Goal: Find specific page/section: Find specific page/section

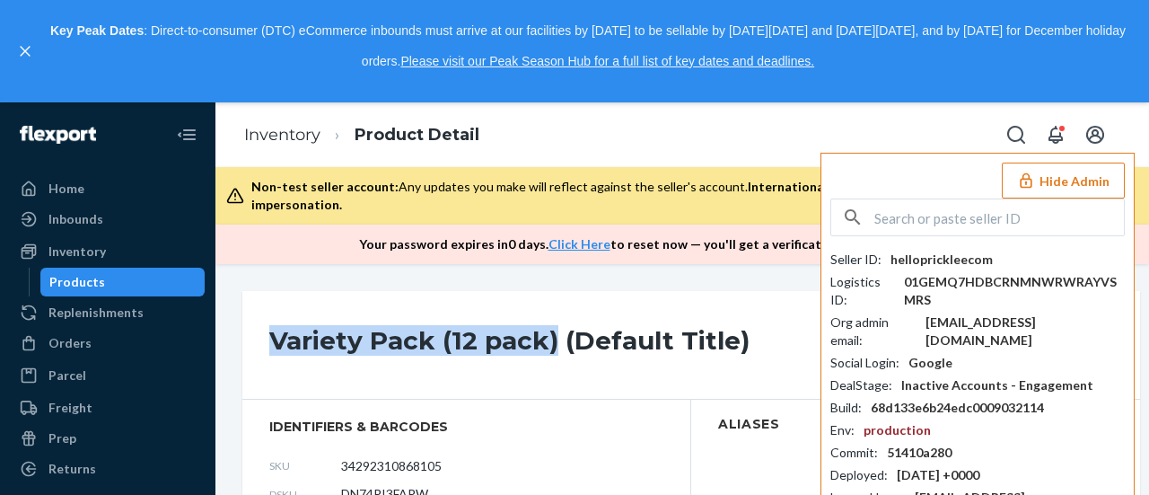
click at [1047, 166] on button "Hide Admin" at bounding box center [1063, 180] width 123 height 36
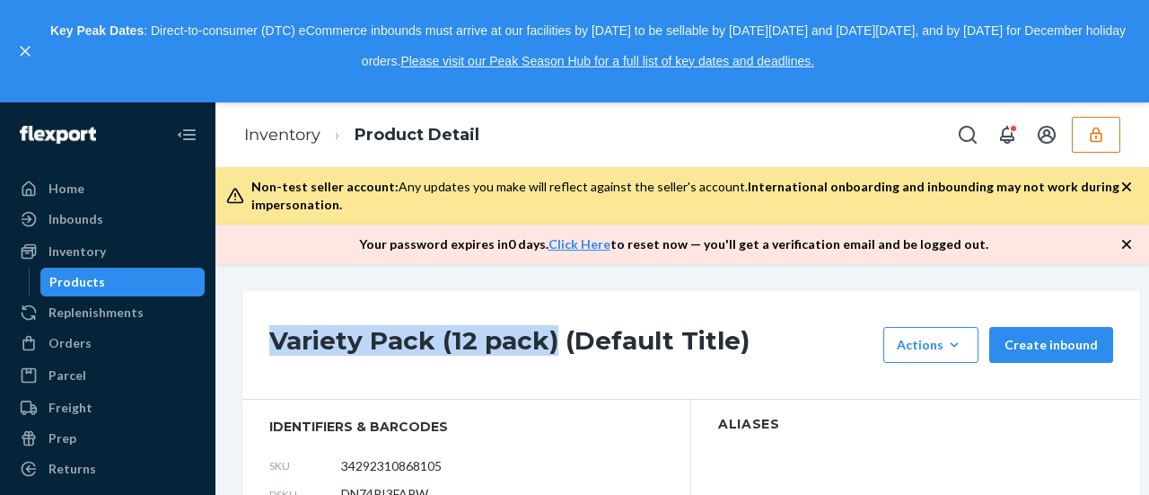
click at [1091, 136] on icon "button" at bounding box center [1096, 135] width 18 height 18
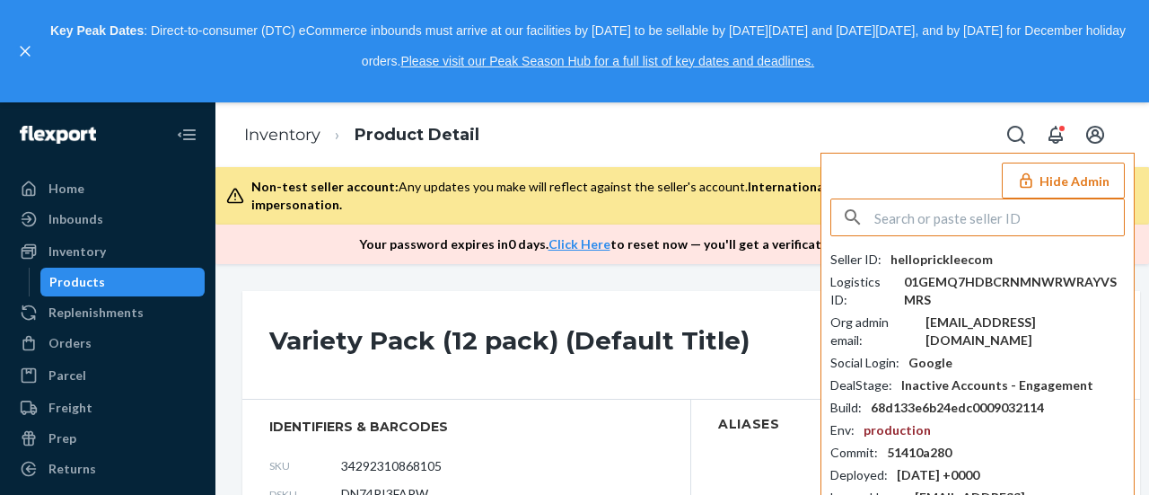
click at [910, 221] on input "text" at bounding box center [999, 217] width 250 height 36
type input "jgosslingnordicnaturalscom"
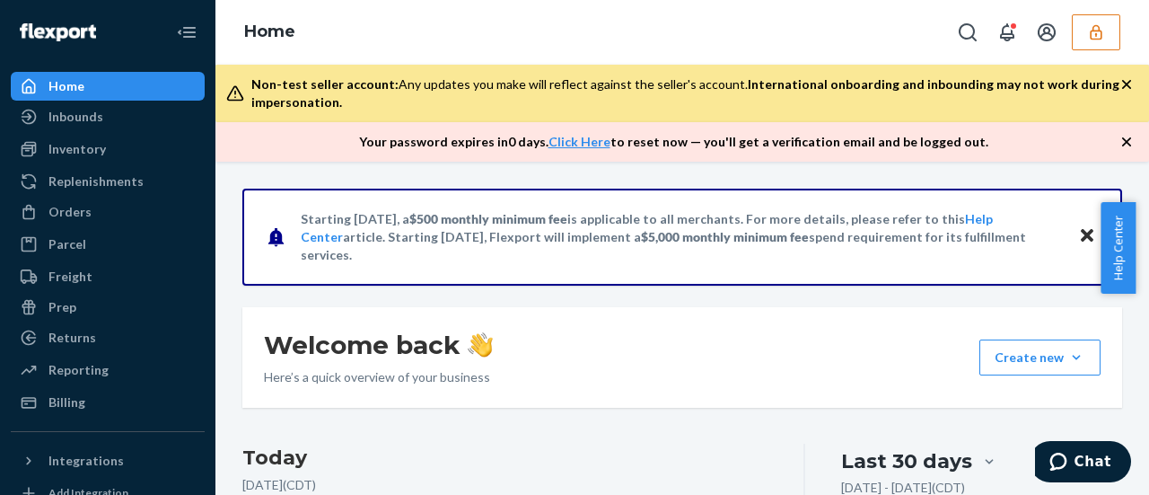
scroll to position [90, 0]
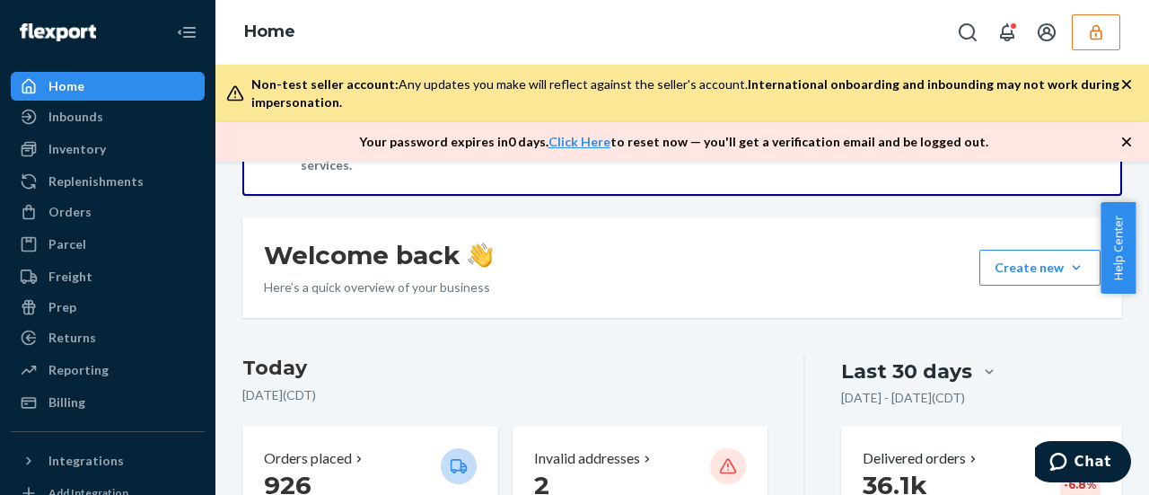
click at [1104, 22] on button "button" at bounding box center [1096, 32] width 48 height 36
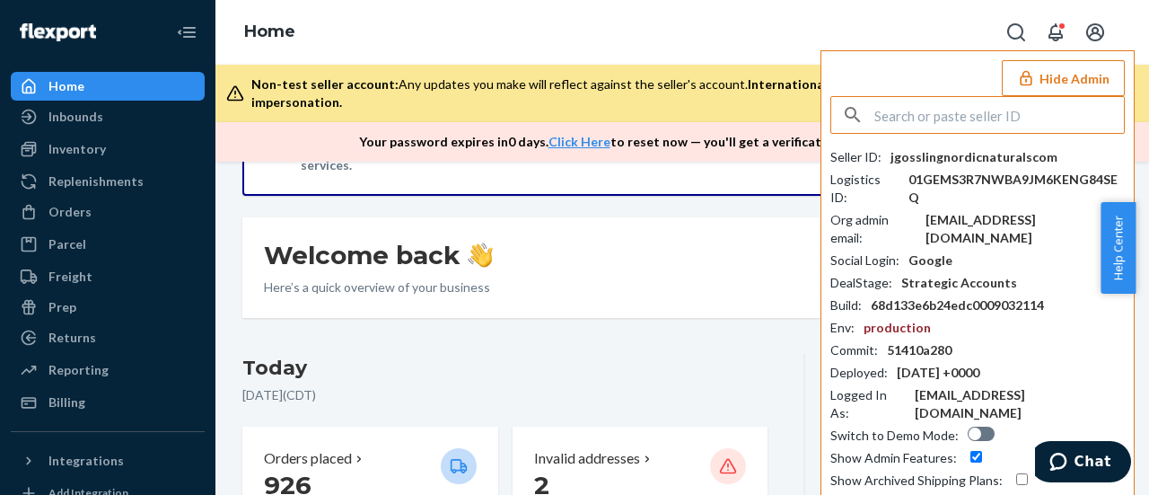
click at [959, 118] on input "text" at bounding box center [999, 115] width 250 height 36
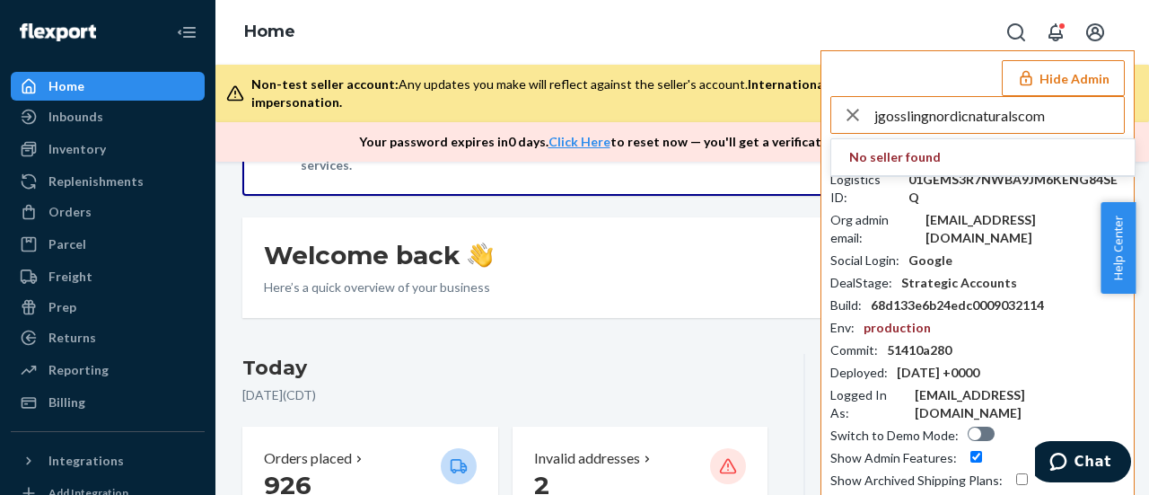
type input "jgosslingnordicnaturalscom"
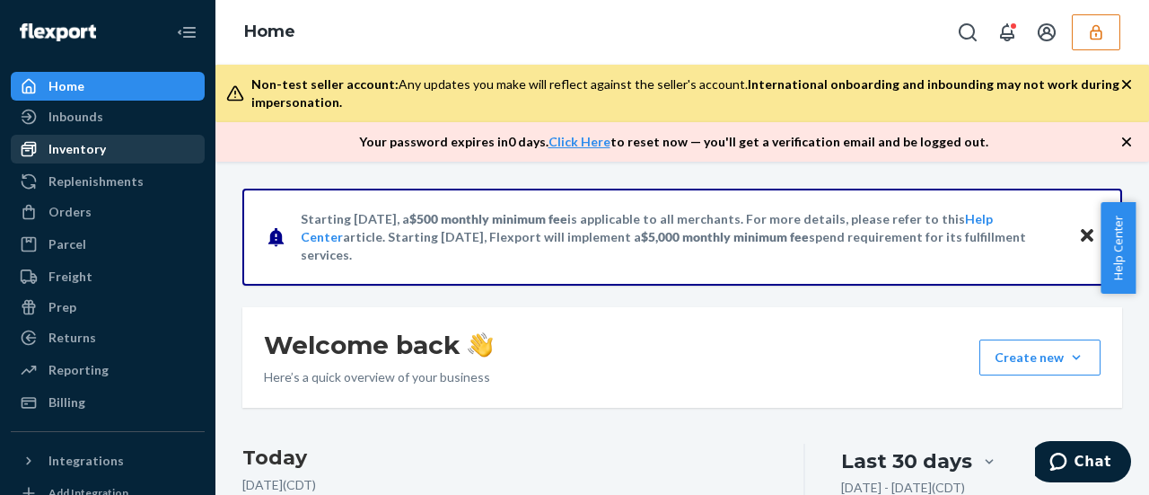
click at [67, 156] on div "Inventory" at bounding box center [76, 149] width 57 height 18
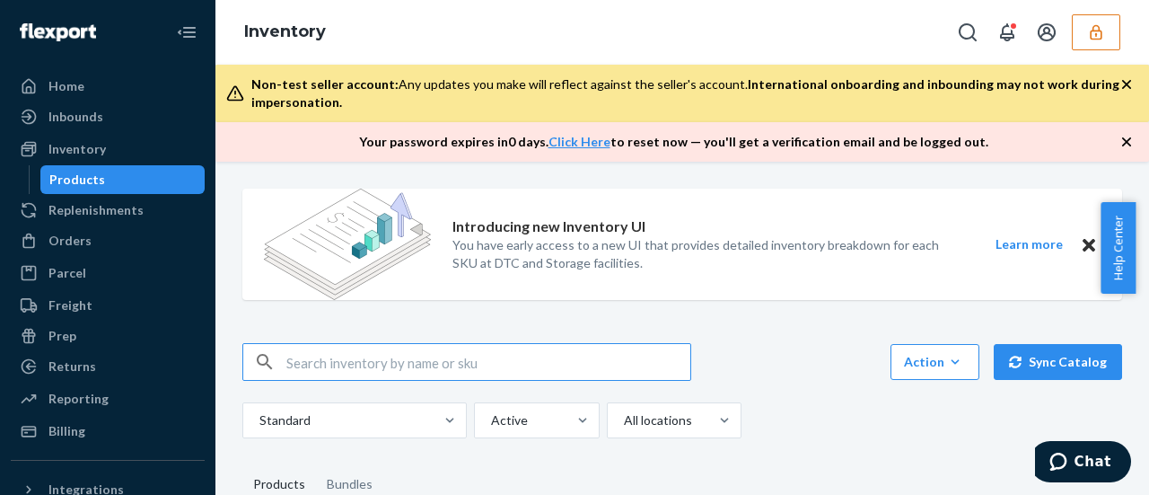
click at [65, 180] on div "Products" at bounding box center [77, 180] width 56 height 18
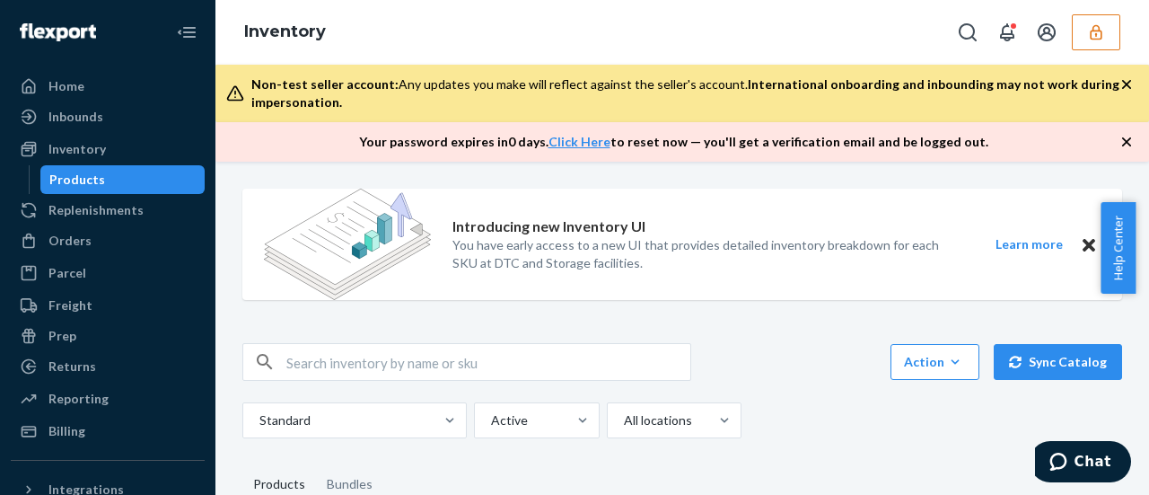
click at [65, 181] on div "Products" at bounding box center [77, 180] width 56 height 18
click at [291, 371] on input "text" at bounding box center [488, 362] width 404 height 36
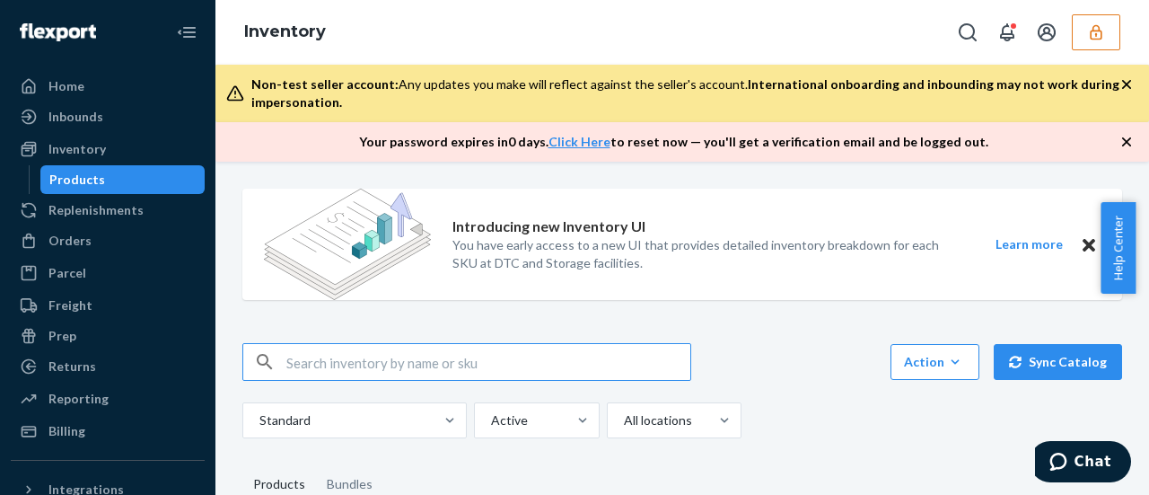
paste input "DZX2FVEN2AG"
type input "DZX2FVEN2AG"
click at [439, 364] on input "DZX2FVEN2AG" at bounding box center [488, 362] width 404 height 36
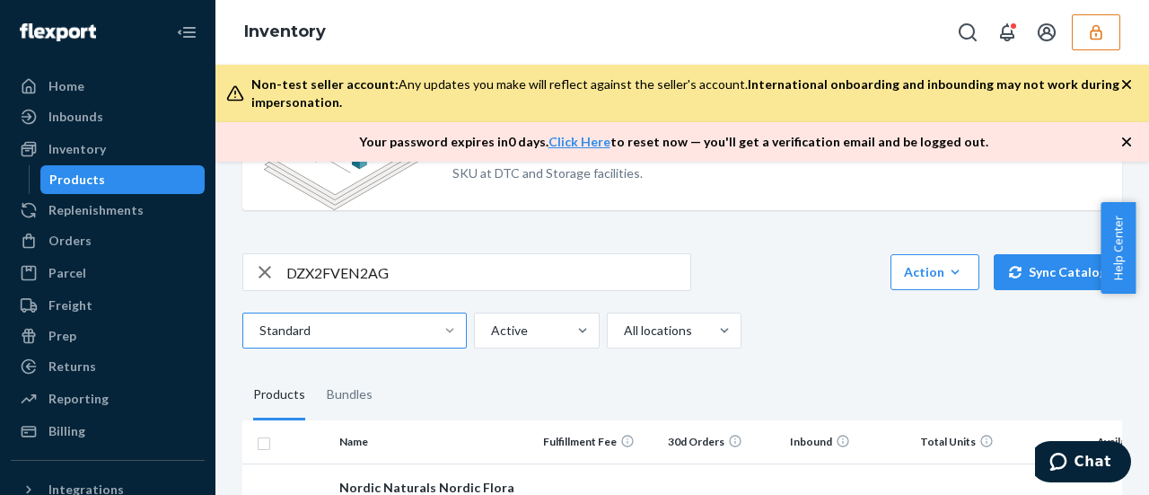
scroll to position [180, 0]
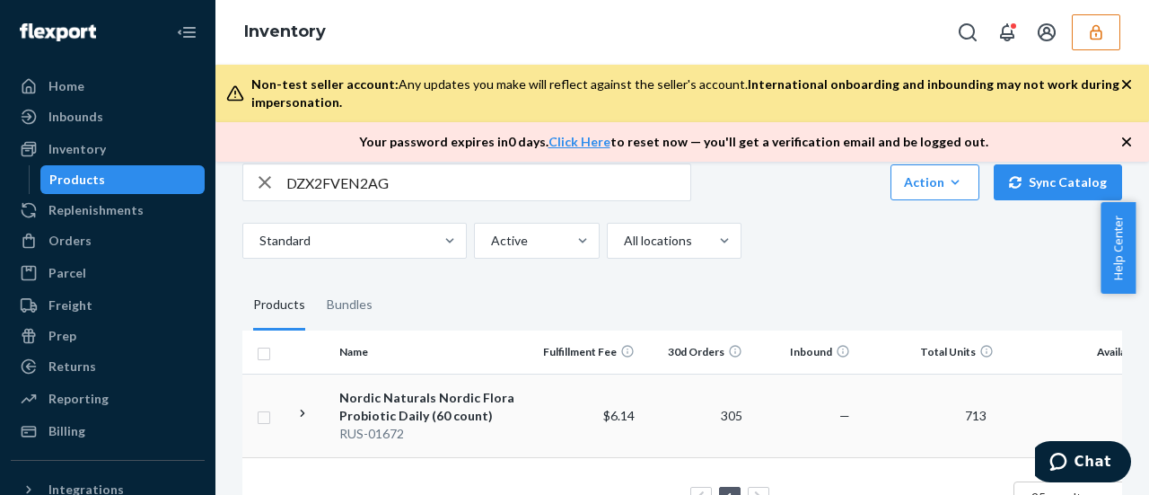
click at [364, 401] on div "Nordic Naturals Nordic Flora Probiotic Daily (60 count)" at bounding box center [433, 407] width 188 height 36
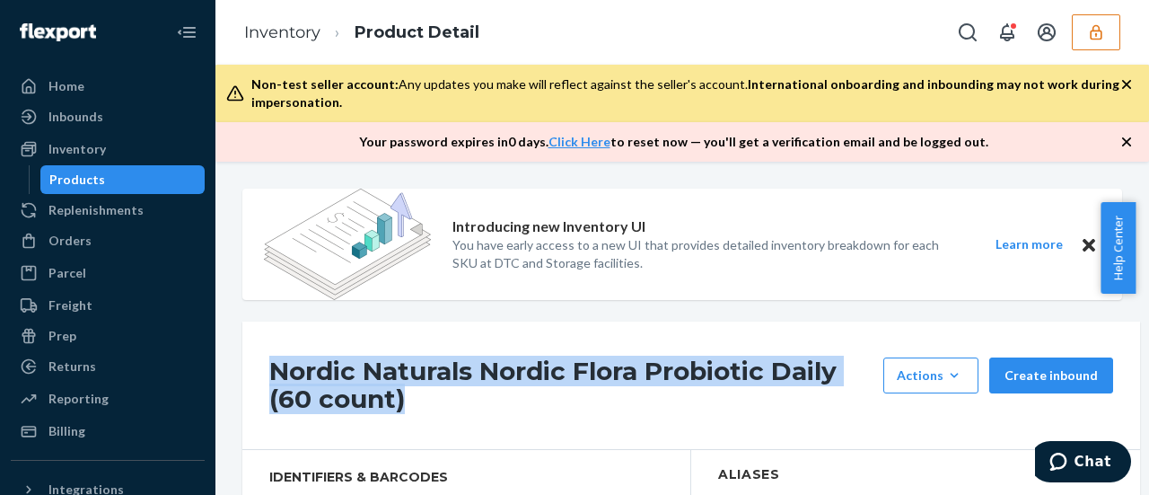
drag, startPoint x: 256, startPoint y: 370, endPoint x: 772, endPoint y: 404, distance: 517.2
click at [772, 404] on div "Nordic Naturals Nordic Flora Probiotic Daily (60 count) Actions Hide Request re…" at bounding box center [691, 385] width 898 height 128
click at [1086, 33] on button "button" at bounding box center [1096, 32] width 48 height 36
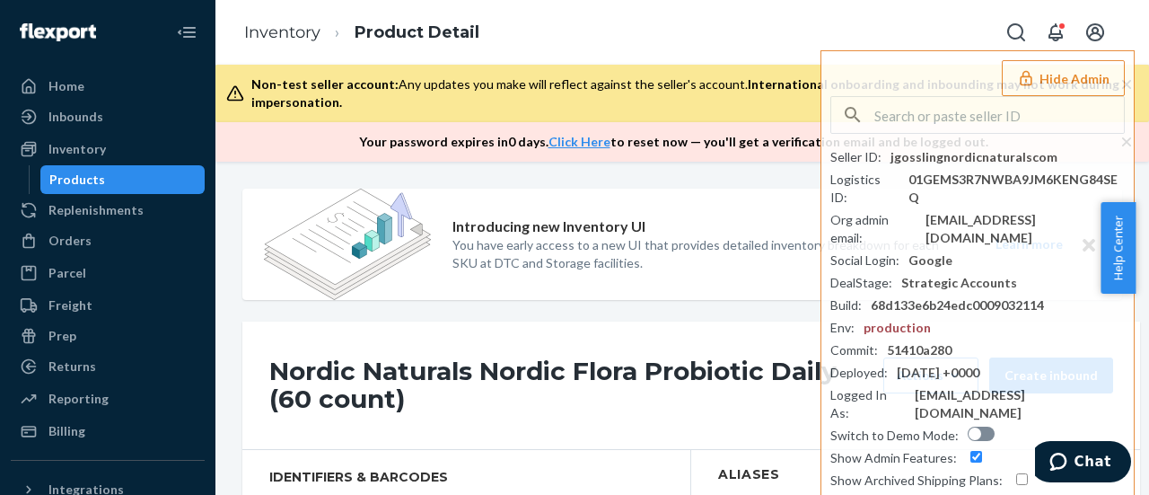
click at [962, 22] on div "Inventory Product Detail Hide Admin Seller ID : jgosslingnordicnaturalscom Logi…" at bounding box center [681, 32] width 933 height 65
click at [454, 428] on div "Nordic Naturals Nordic Flora Probiotic Daily (60 count) Actions Hide Request re…" at bounding box center [691, 385] width 898 height 128
drag, startPoint x: 248, startPoint y: 377, endPoint x: 270, endPoint y: 378, distance: 22.5
click at [249, 378] on div "Nordic Naturals Nordic Flora Probiotic Daily (60 count) Actions Hide Request re…" at bounding box center [691, 385] width 898 height 128
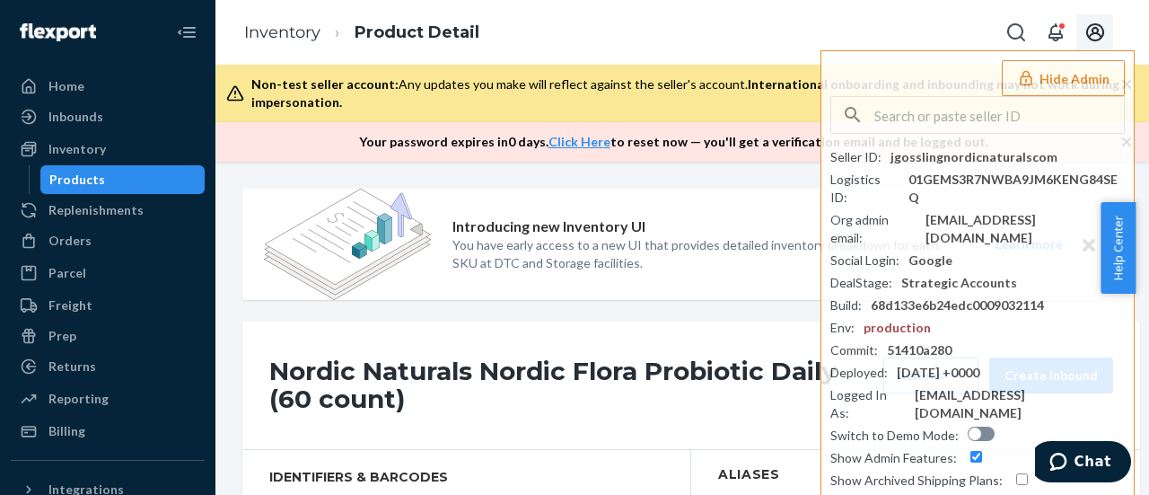
click at [1100, 28] on icon "Open account menu" at bounding box center [1095, 33] width 22 height 22
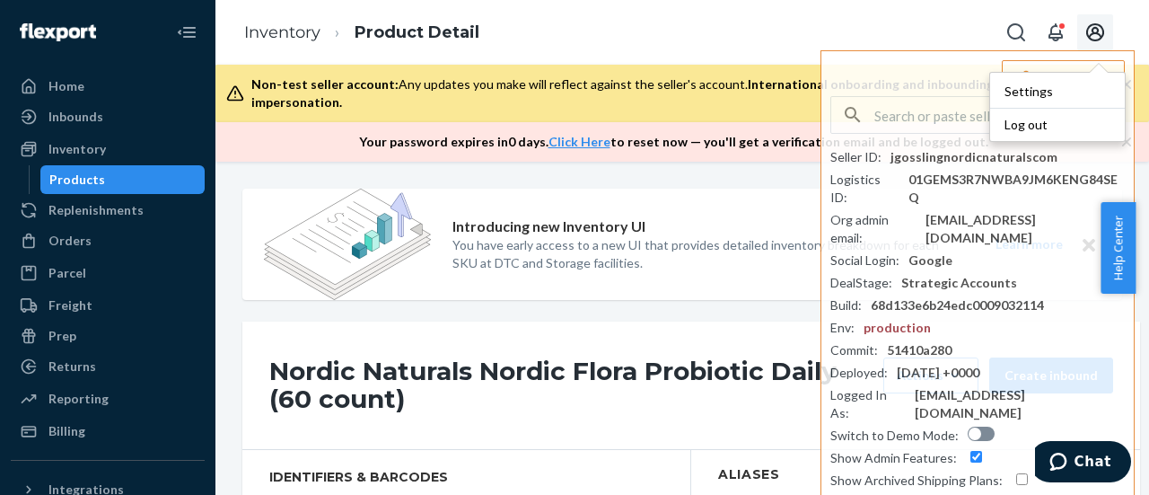
click at [932, 33] on div "Inventory Product Detail Settings Log out Hide Admin Seller ID : jgosslingnordi…" at bounding box center [681, 32] width 933 height 65
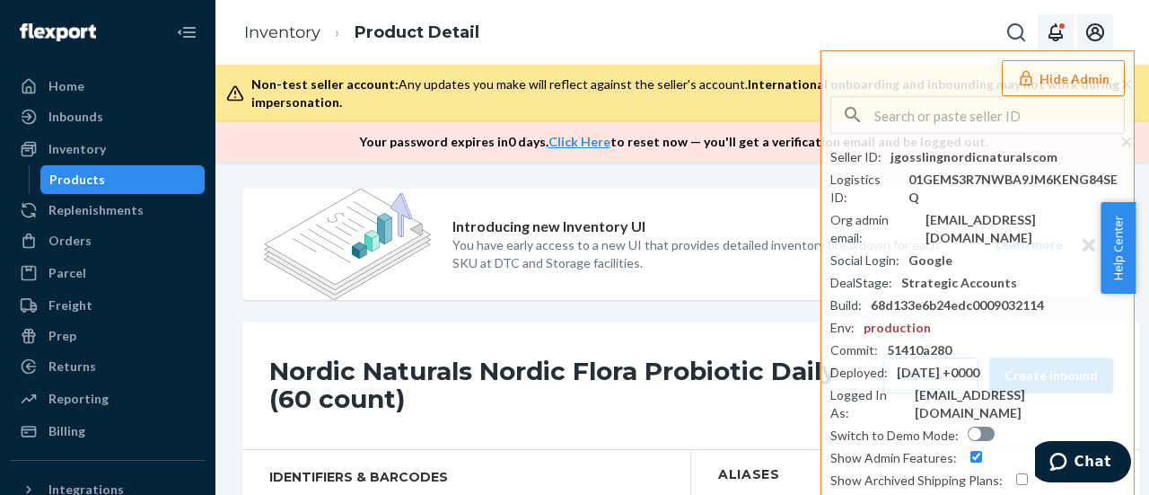
click at [1055, 28] on icon "Open notifications" at bounding box center [1056, 33] width 22 height 22
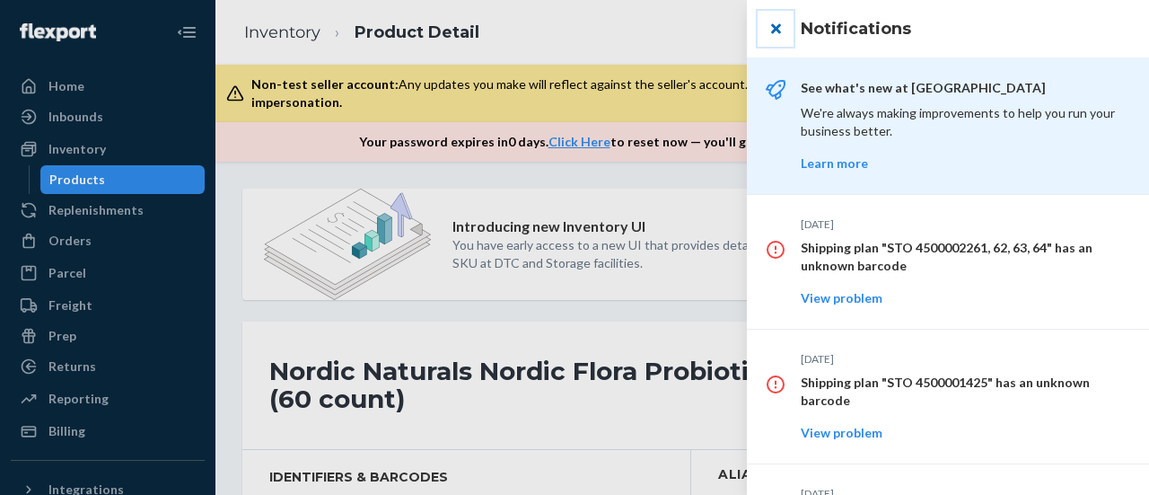
click at [775, 32] on button "close" at bounding box center [776, 29] width 36 height 36
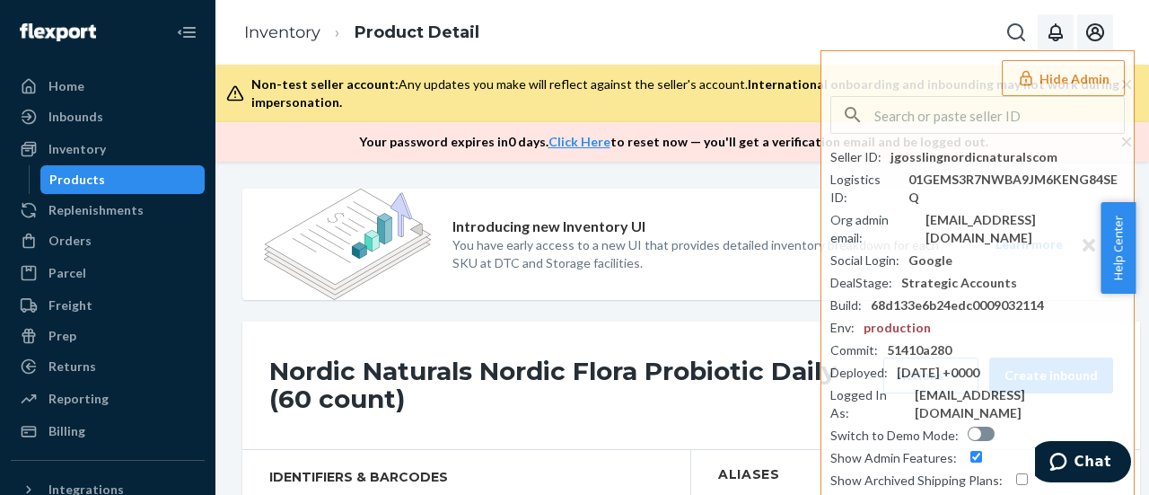
click at [1088, 31] on icon "Open account menu" at bounding box center [1095, 33] width 22 height 22
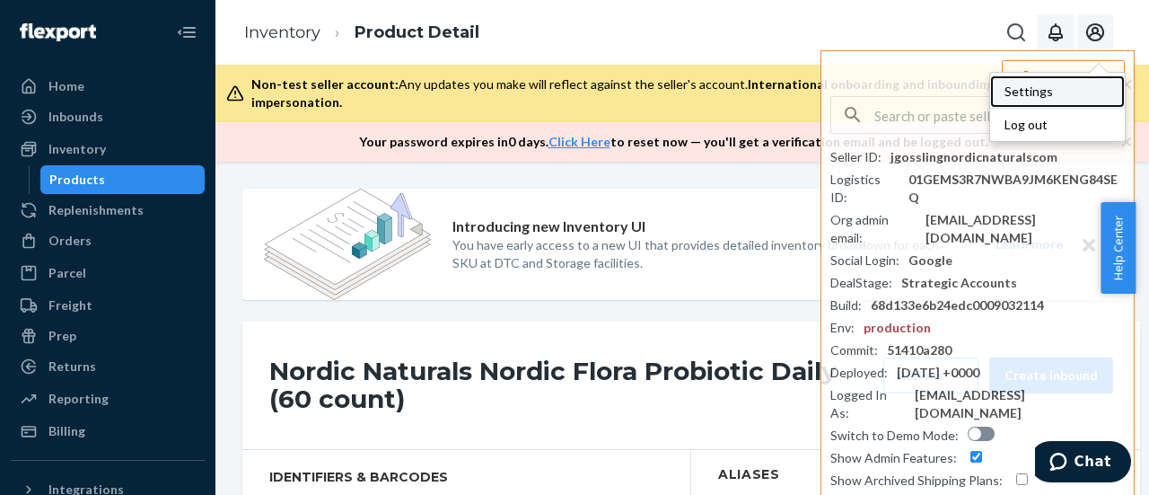
click at [1030, 85] on div "Settings" at bounding box center [1057, 91] width 135 height 32
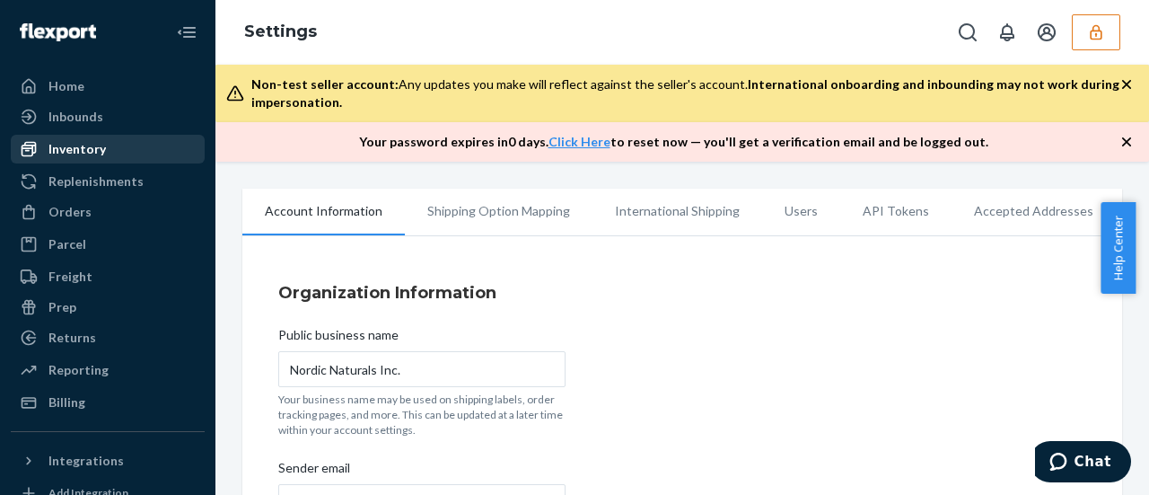
click at [72, 152] on div "Inventory" at bounding box center [76, 149] width 57 height 18
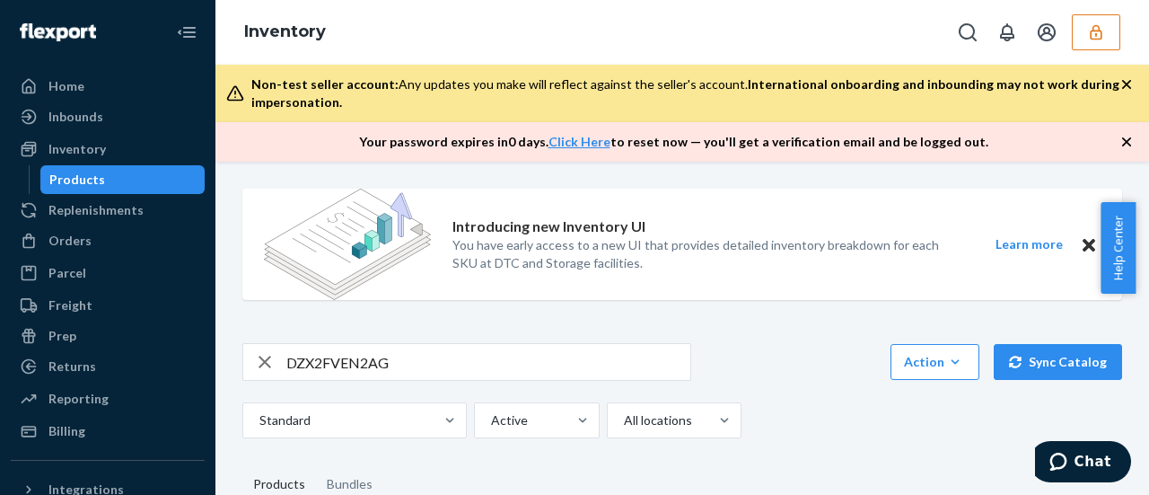
click at [70, 180] on div "Products" at bounding box center [77, 180] width 56 height 18
click at [68, 184] on div "Products" at bounding box center [77, 180] width 56 height 18
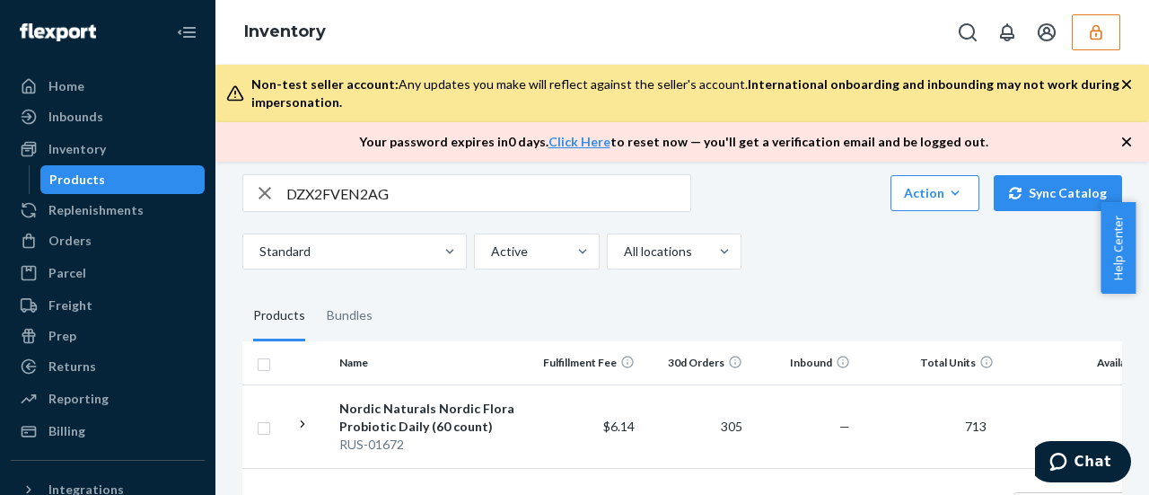
scroll to position [180, 0]
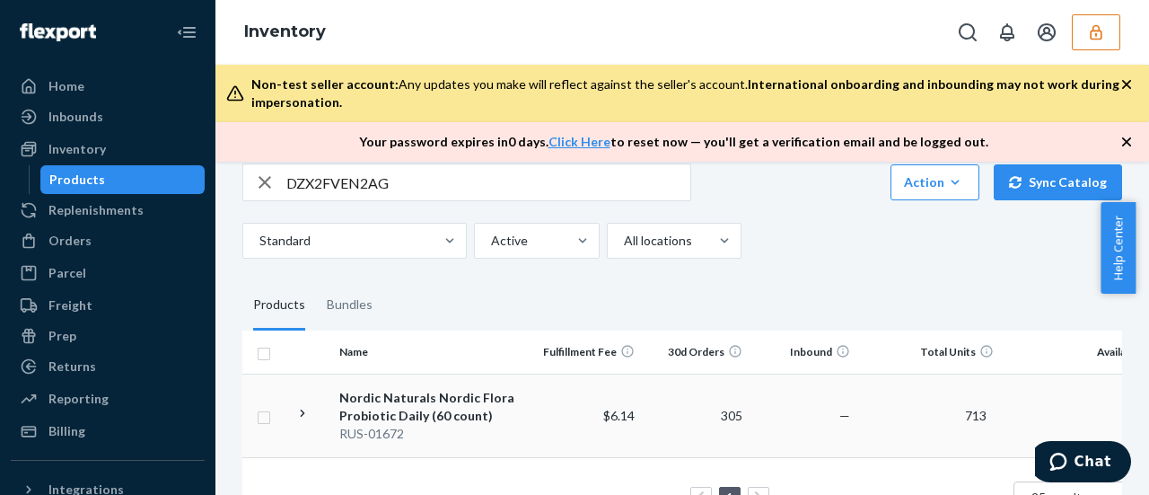
click at [360, 402] on div "Nordic Naturals Nordic Flora Probiotic Daily (60 count)" at bounding box center [433, 407] width 188 height 36
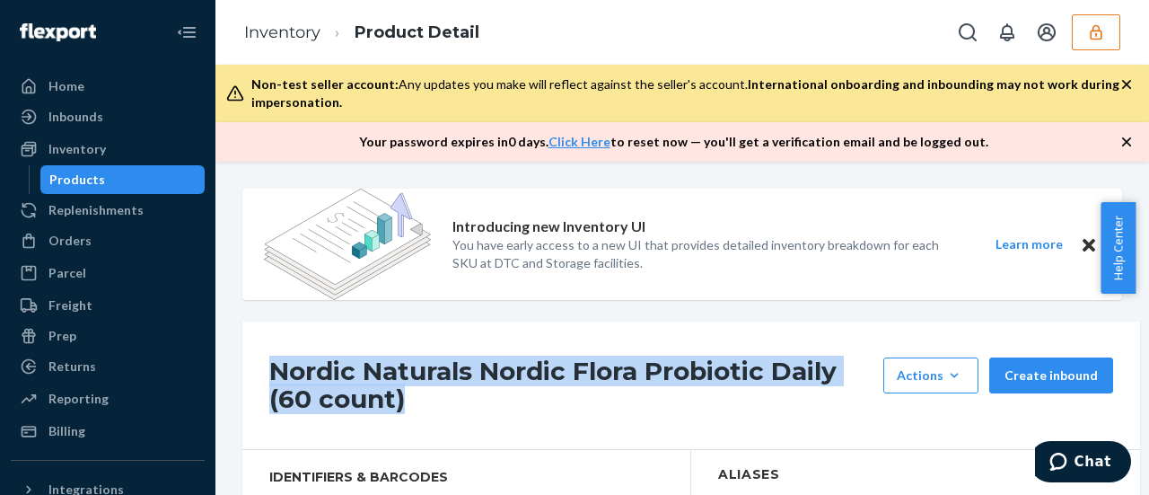
drag, startPoint x: 262, startPoint y: 365, endPoint x: 813, endPoint y: 396, distance: 551.9
click at [813, 396] on div "Nordic Naturals Nordic Flora Probiotic Daily (60 count) Actions Hide Request re…" at bounding box center [691, 385] width 898 height 128
click at [99, 145] on div "Inventory" at bounding box center [76, 149] width 57 height 18
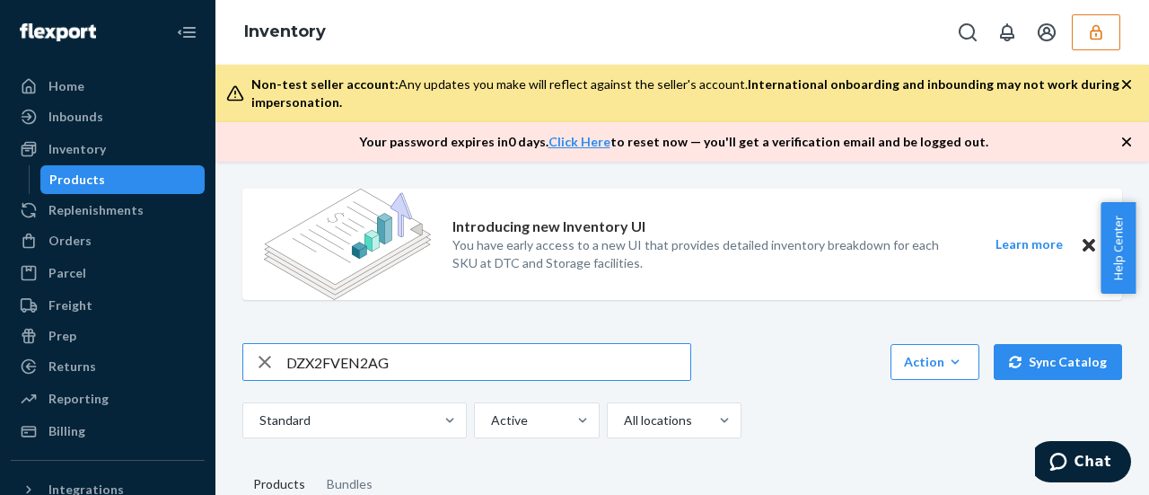
click at [1082, 30] on button "button" at bounding box center [1096, 32] width 48 height 36
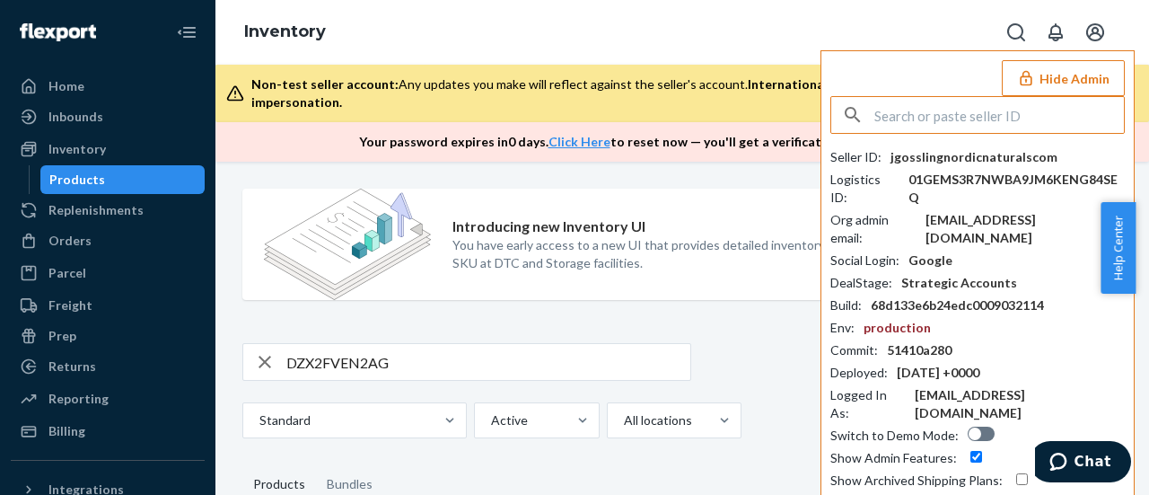
click at [901, 118] on input "text" at bounding box center [999, 115] width 250 height 36
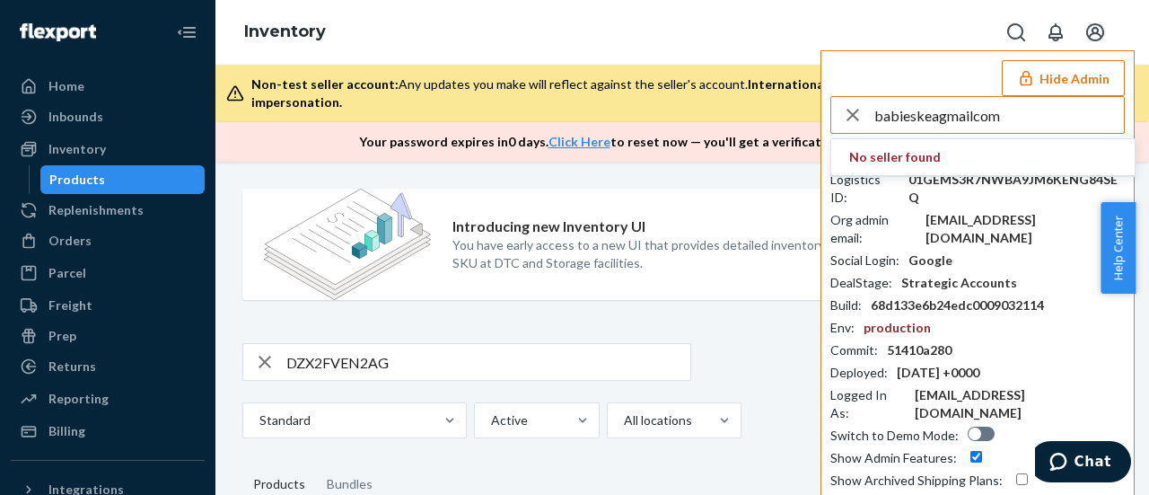
type input "babieskeagmailcom"
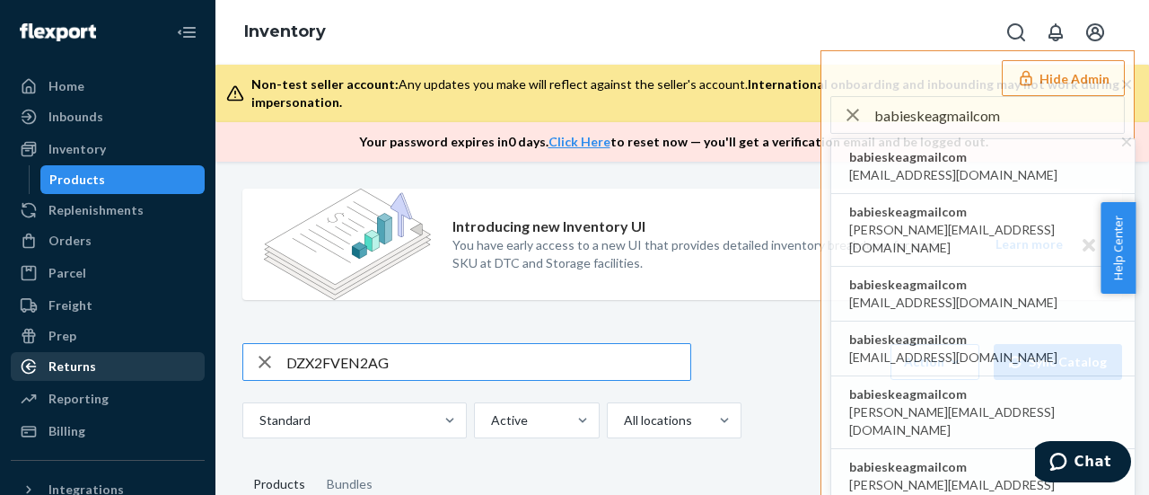
drag, startPoint x: 200, startPoint y: 381, endPoint x: 187, endPoint y: 379, distance: 13.7
click at [190, 377] on div "Home Inbounds Shipping Plans Problems Inventory Products Replenishments Orders …" at bounding box center [574, 247] width 1149 height 495
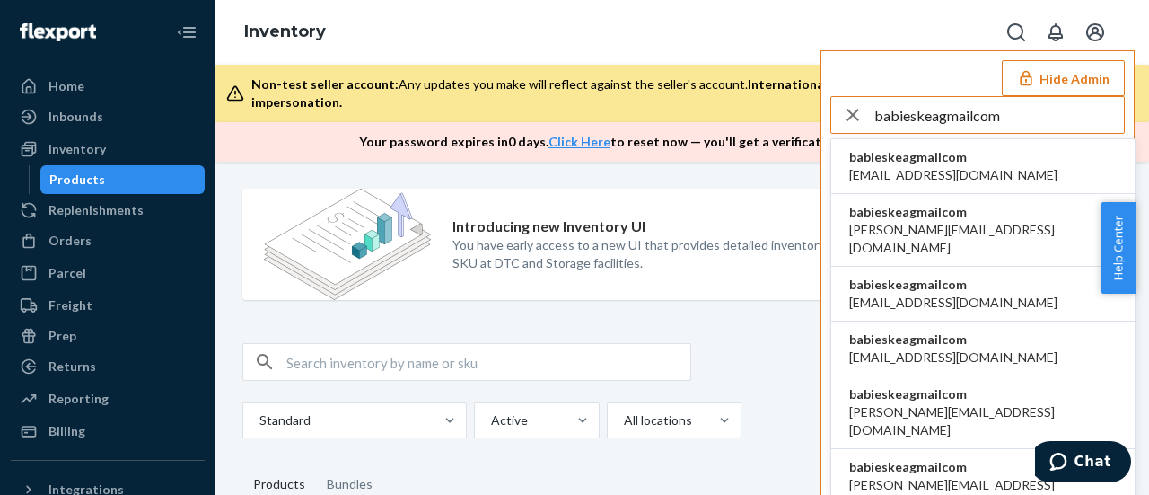
click at [1021, 118] on input "babieskeagmailcom" at bounding box center [999, 115] width 250 height 36
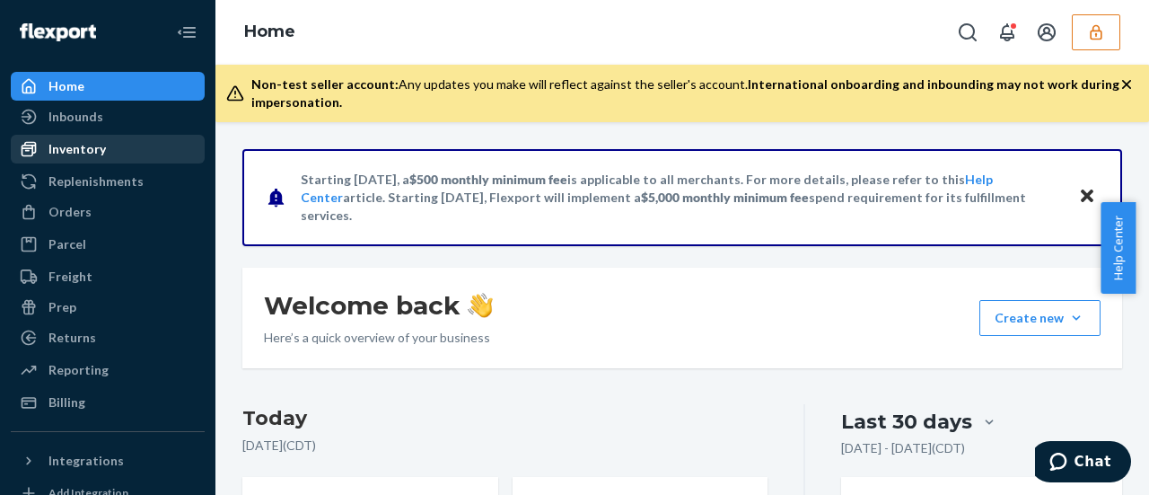
click at [83, 155] on div "Inventory" at bounding box center [76, 149] width 57 height 18
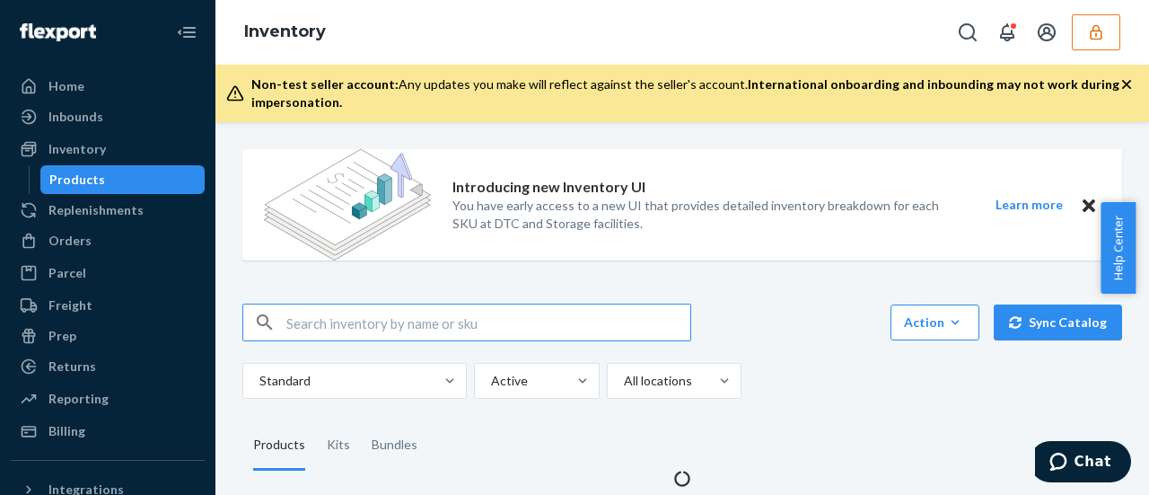
click at [90, 180] on div "Products" at bounding box center [77, 180] width 56 height 18
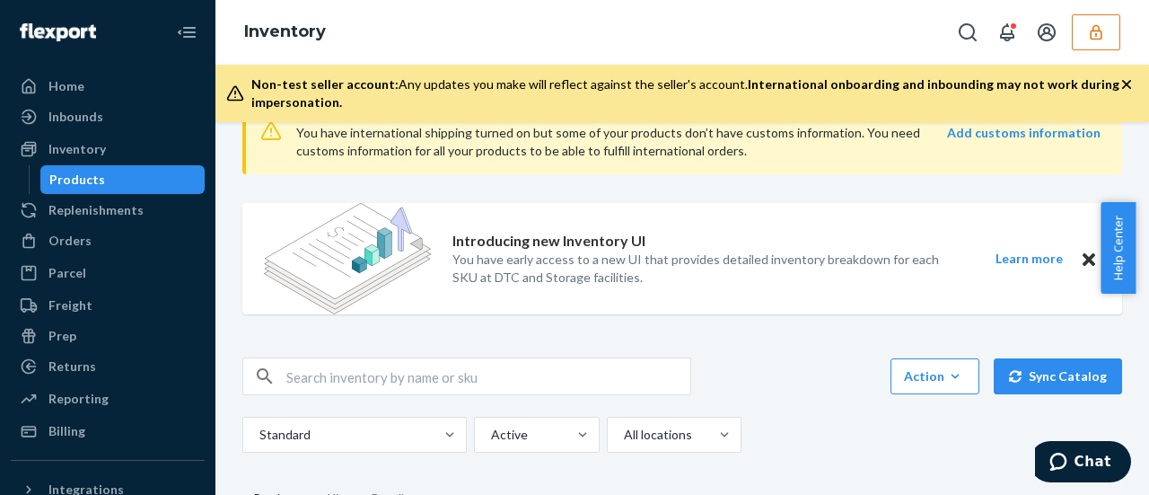
scroll to position [90, 0]
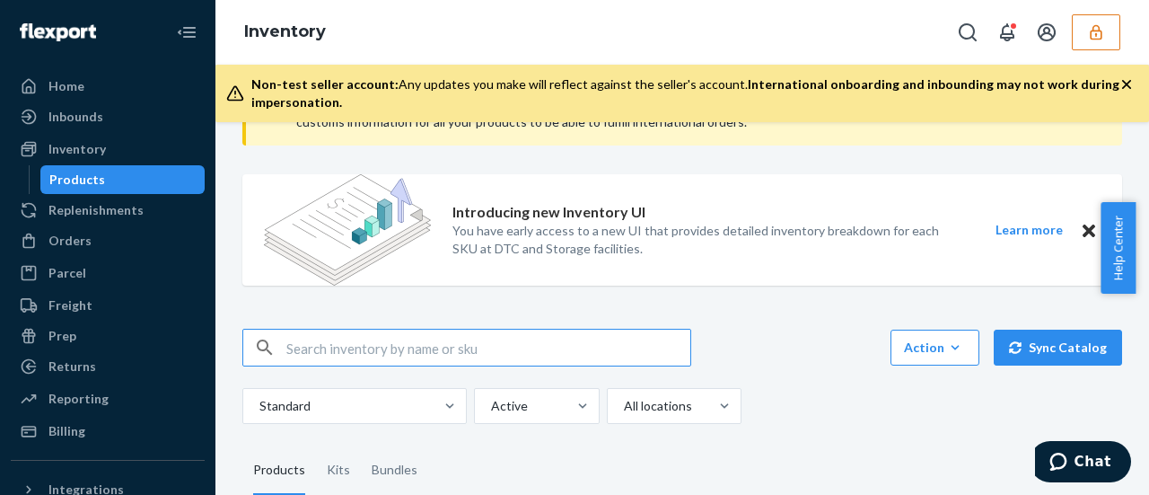
click at [308, 341] on input "text" at bounding box center [488, 347] width 404 height 36
paste input "D5HSUFTM7SD"
type input "D5HSUFTM7SD"
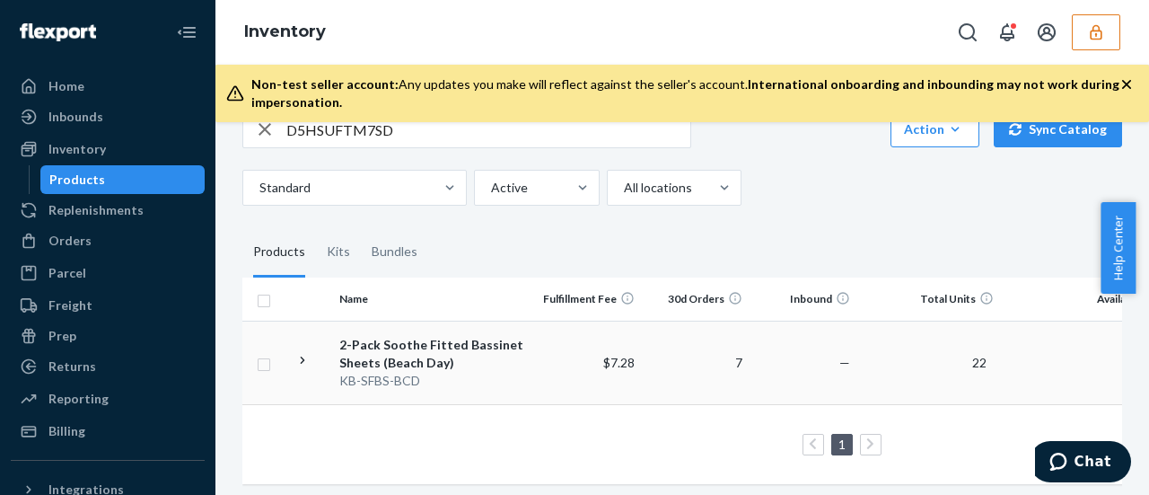
scroll to position [327, 0]
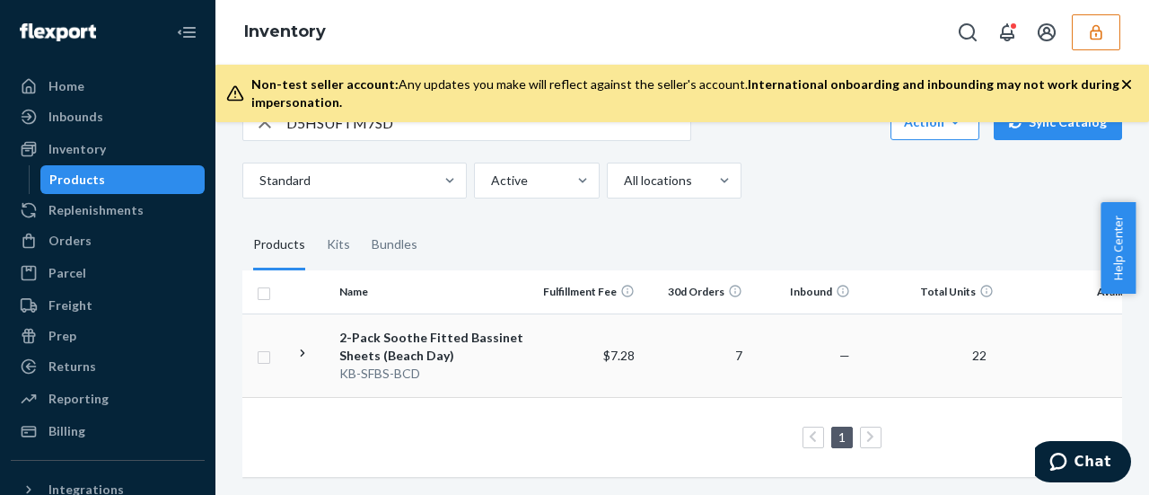
click at [415, 329] on div "2-Pack Soothe Fitted Bassinet Sheets (Beach Day)" at bounding box center [433, 347] width 188 height 36
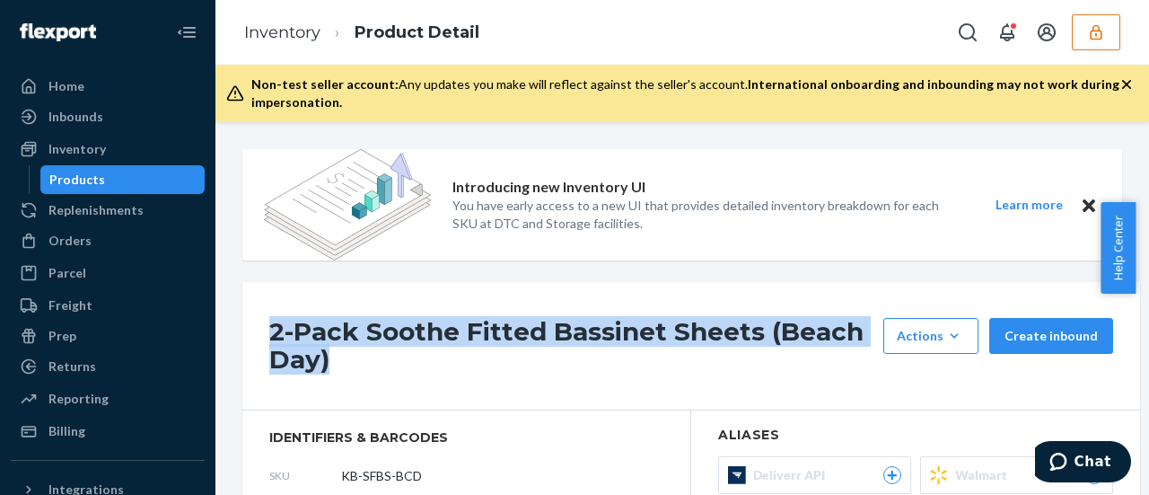
drag, startPoint x: 276, startPoint y: 335, endPoint x: 763, endPoint y: 360, distance: 488.0
click at [763, 360] on h1 "2-Pack Soothe Fitted Bassinet Sheets (Beach Day)" at bounding box center [571, 346] width 605 height 56
click at [469, 355] on h1 "2-Pack Soothe Fitted Bassinet Sheets (Beach Day)" at bounding box center [571, 346] width 605 height 56
drag, startPoint x: 264, startPoint y: 336, endPoint x: 515, endPoint y: 356, distance: 252.2
click at [583, 388] on div "2-Pack Soothe Fitted Bassinet Sheets (Beach Day) Actions Add components Hide Re…" at bounding box center [691, 346] width 898 height 128
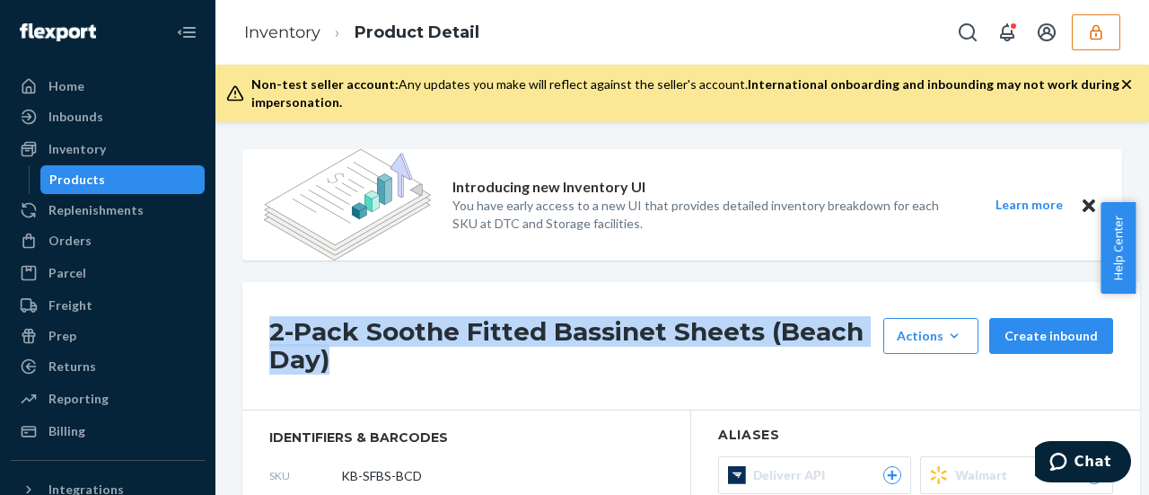
copy h1 "2-Pack Soothe Fitted Bassinet Sheets (Beach Day)"
click at [1089, 23] on icon "button" at bounding box center [1096, 32] width 18 height 18
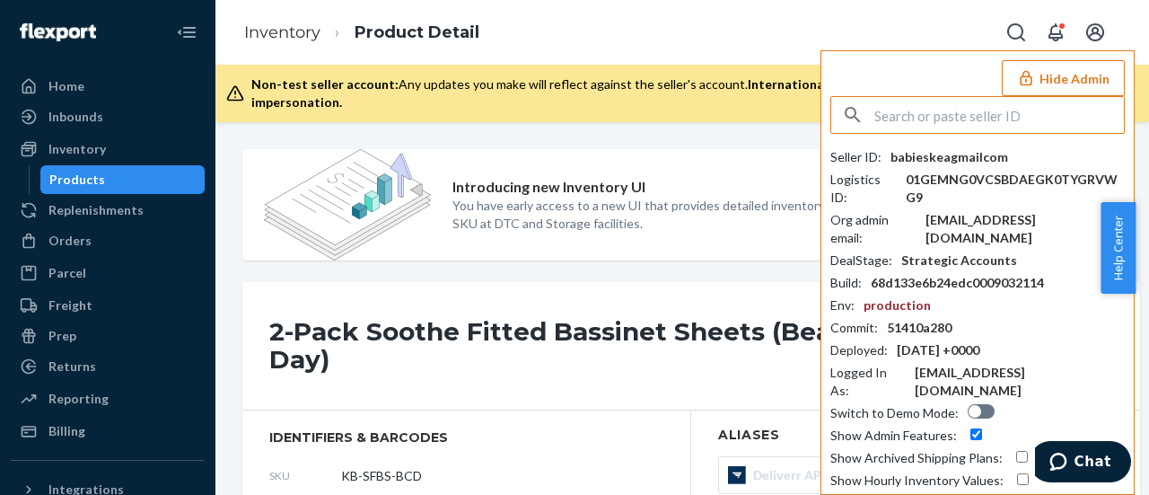
click at [941, 115] on input "text" at bounding box center [999, 115] width 250 height 36
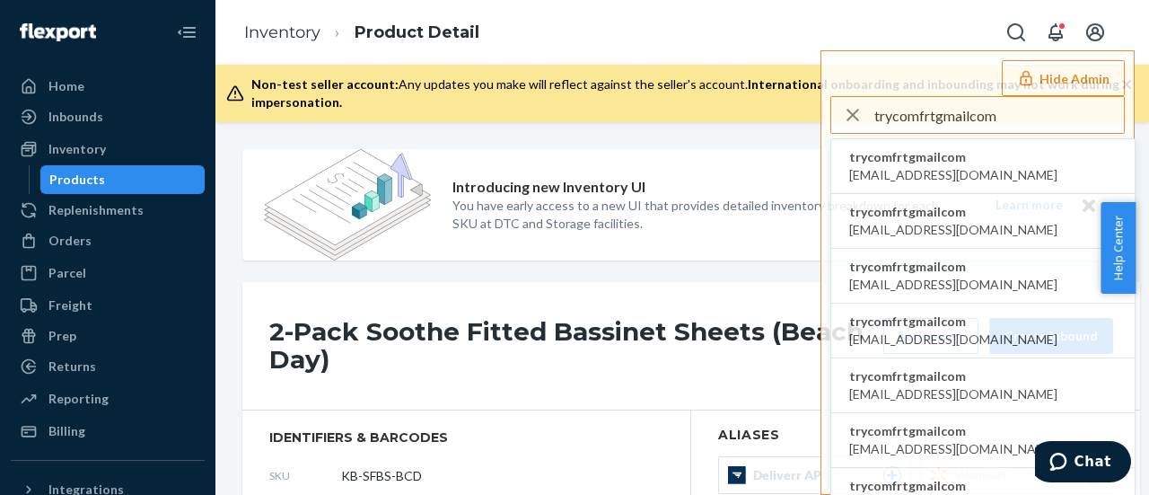
type input "trycomfrtgmailcom"
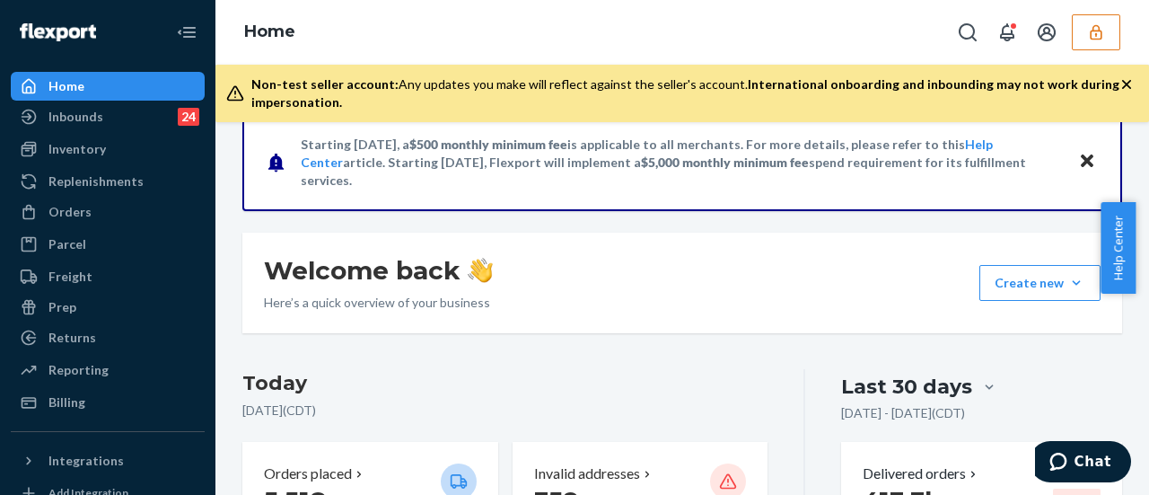
scroll to position [90, 0]
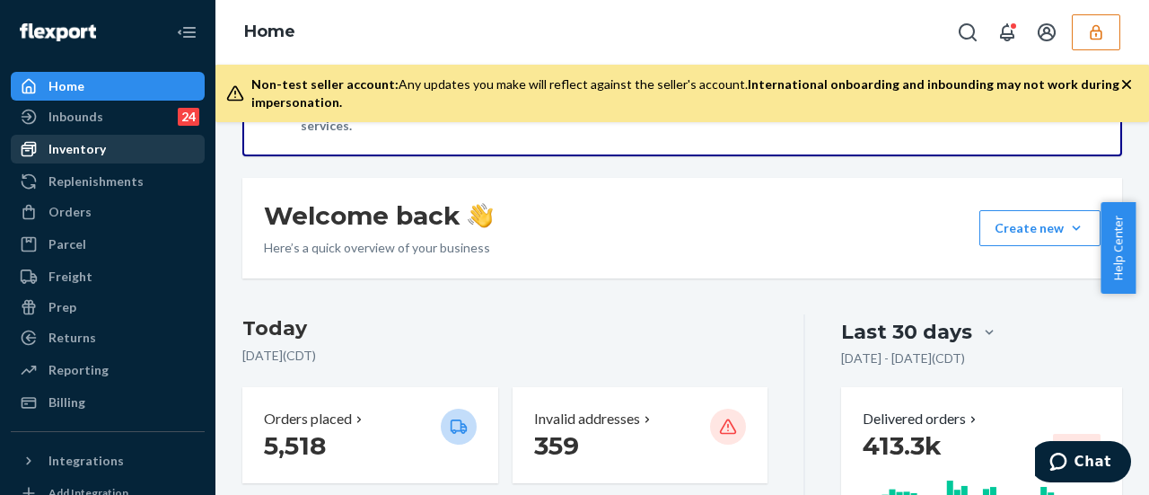
click at [85, 140] on div "Inventory" at bounding box center [76, 149] width 57 height 18
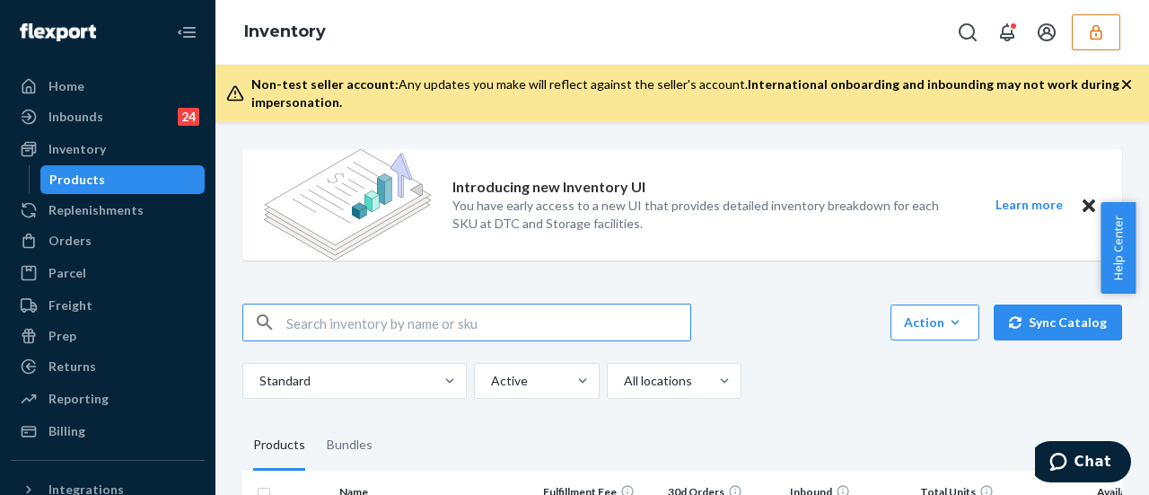
click at [303, 313] on input "text" at bounding box center [488, 322] width 404 height 36
paste input "DGYAXASHJKN"
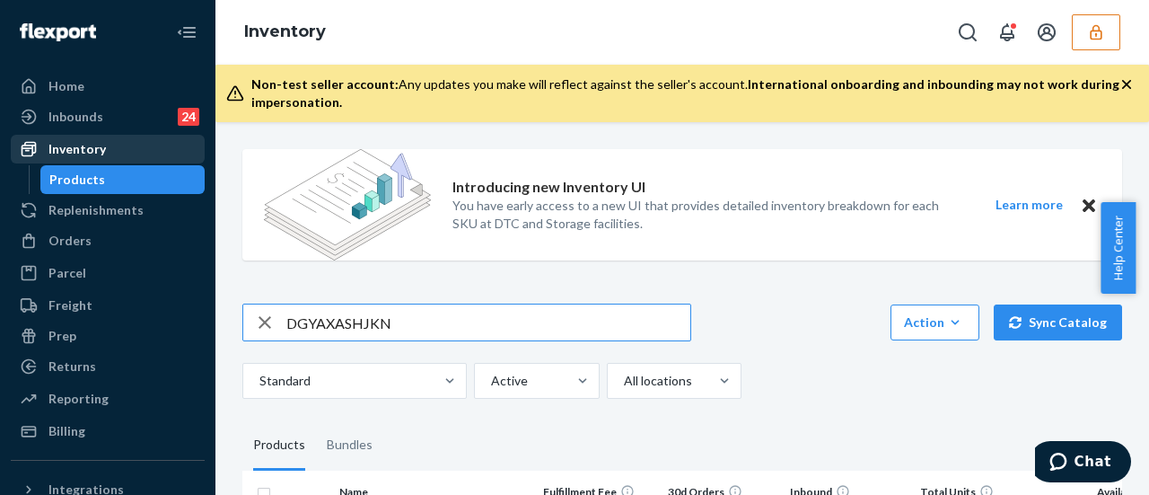
type input "DGYAXASHJKN"
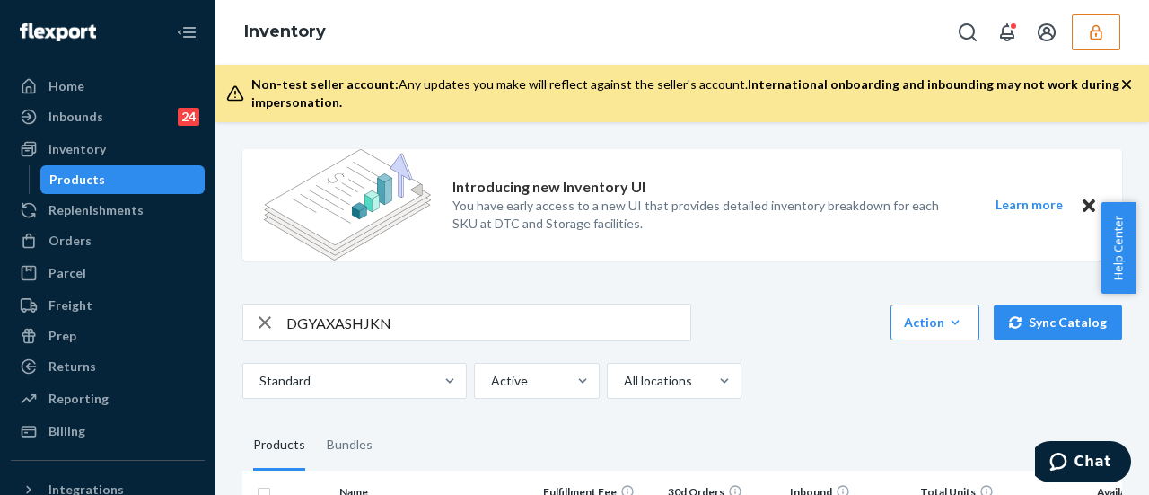
click at [823, 324] on div "DGYAXASHJKN Action Create product Create bundle Bulk create products Bulk updat…" at bounding box center [682, 322] width 880 height 38
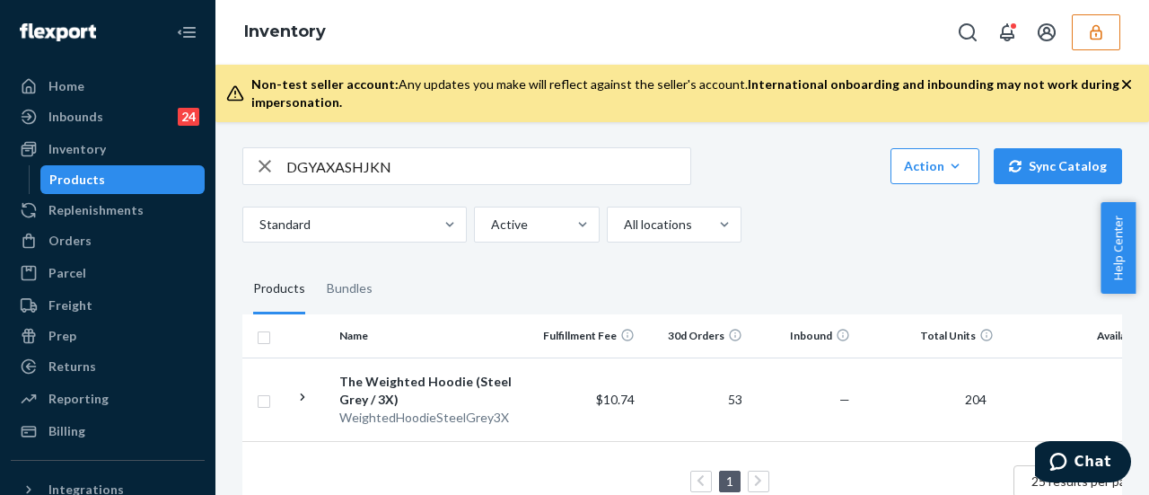
scroll to position [180, 0]
